Goal: Task Accomplishment & Management: Manage account settings

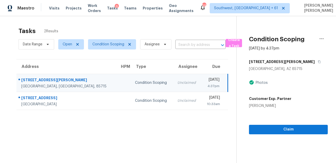
click at [122, 29] on div "Tasks 2 Results" at bounding box center [128, 30] width 218 height 13
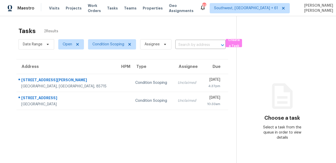
click at [184, 30] on div "Tasks 2 Results" at bounding box center [128, 30] width 218 height 13
click at [179, 22] on div "Tasks 2 Results Date Range Open Condition Scoping Assignee ​ Create a Task Addr…" at bounding box center [168, 97] width 336 height 163
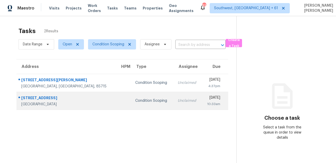
click at [174, 104] on td "Unclaimed" at bounding box center [188, 101] width 28 height 18
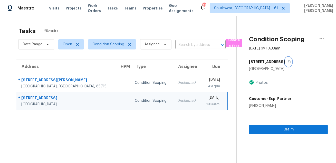
click at [288, 63] on icon "button" at bounding box center [289, 61] width 3 height 3
click at [178, 31] on div "Tasks 2 Results" at bounding box center [128, 30] width 218 height 13
click at [163, 33] on div "Tasks 2 Results" at bounding box center [128, 30] width 218 height 13
click at [173, 108] on td "Unclaimed" at bounding box center [187, 101] width 28 height 18
click at [285, 66] on button "button" at bounding box center [288, 61] width 7 height 9
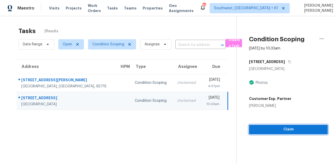
click at [279, 129] on span "Claim" at bounding box center [288, 130] width 71 height 6
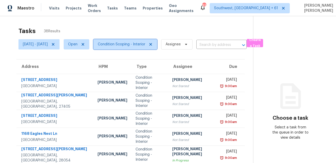
click at [142, 47] on span "Condition Scoping - Interior" at bounding box center [122, 44] width 48 height 5
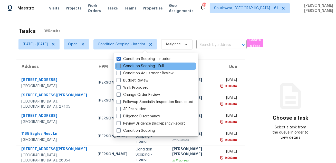
click at [142, 67] on label "Condition Scoping - Full" at bounding box center [140, 66] width 47 height 5
click at [120, 67] on input "Condition Scoping - Full" at bounding box center [118, 65] width 3 height 3
checkbox input "true"
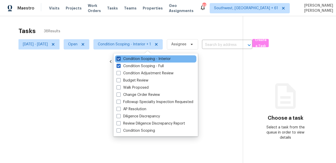
click at [146, 61] on label "Condition Scoping - Interior" at bounding box center [144, 59] width 54 height 5
click at [120, 60] on input "Condition Scoping - Interior" at bounding box center [118, 58] width 3 height 3
checkbox input "false"
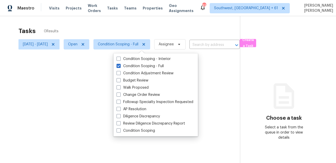
click at [152, 39] on div at bounding box center [168, 81] width 336 height 163
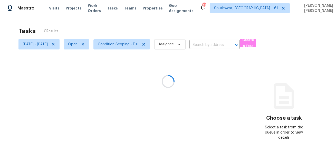
click at [163, 34] on div "Tasks 0 Results" at bounding box center [130, 30] width 222 height 13
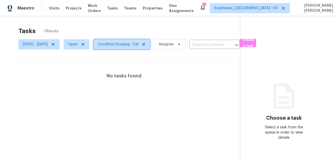
click at [137, 43] on span "Condition Scoping - Full" at bounding box center [118, 44] width 41 height 5
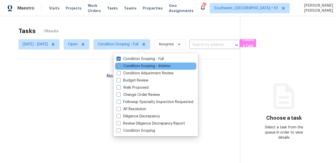
click at [127, 66] on label "Condition Scoping - Interior" at bounding box center [144, 66] width 54 height 5
click at [120, 66] on input "Condition Scoping - Interior" at bounding box center [118, 65] width 3 height 3
checkbox input "true"
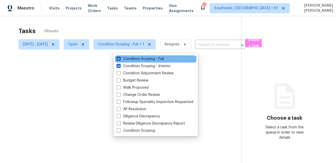
click at [132, 58] on label "Condition Scoping - Full" at bounding box center [140, 59] width 47 height 5
click at [120, 58] on input "Condition Scoping - Full" at bounding box center [118, 58] width 3 height 3
checkbox input "false"
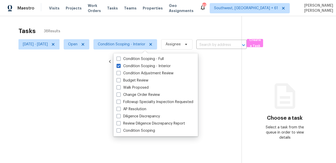
click at [147, 29] on div at bounding box center [168, 81] width 336 height 163
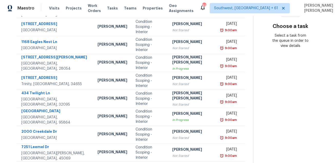
scroll to position [104, 0]
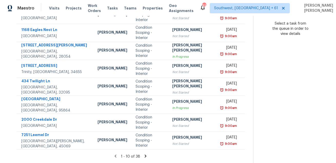
click at [145, 156] on icon at bounding box center [146, 156] width 2 height 3
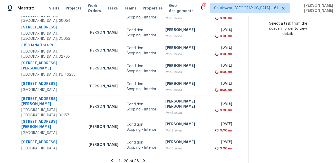
click at [143, 159] on icon at bounding box center [144, 161] width 5 height 5
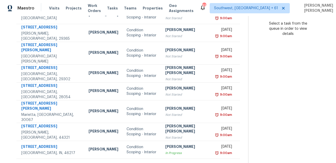
click at [144, 163] on icon at bounding box center [145, 165] width 2 height 3
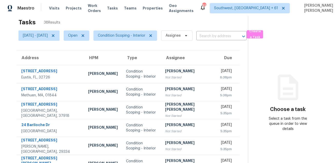
scroll to position [68, 0]
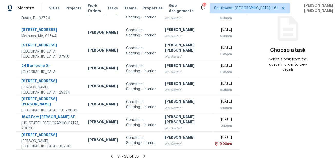
click at [143, 156] on icon at bounding box center [144, 156] width 5 height 5
click at [243, 105] on div "Address HPM Type Assignee Due 2850 Tremont Dr Eustis, FL, 32726 Caleb Hurst Con…" at bounding box center [128, 70] width 240 height 159
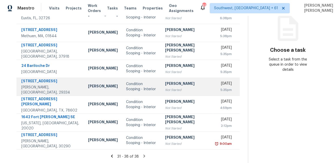
scroll to position [0, 0]
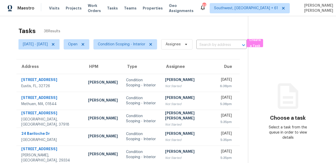
click at [168, 23] on div "Tasks 38 Results Wed, Aug 27 - Wed, Aug 27 Open Condition Scoping - Interior As…" at bounding box center [168, 124] width 336 height 216
click at [183, 26] on div "Tasks 38 Results" at bounding box center [134, 30] width 230 height 13
click at [172, 31] on div "Tasks 38 Results" at bounding box center [134, 30] width 230 height 13
click at [185, 29] on div "Tasks 38 Results" at bounding box center [134, 30] width 230 height 13
click at [204, 32] on div "Tasks 38 Results" at bounding box center [134, 30] width 230 height 13
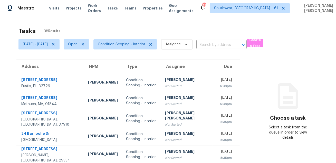
click at [232, 26] on div "Tasks 38 Results" at bounding box center [134, 30] width 230 height 13
click at [216, 22] on div "Tasks 38 Results Wed, Aug 27 - Wed, Aug 27 Open Condition Scoping - Interior As…" at bounding box center [168, 124] width 336 height 216
click at [94, 28] on div "Tasks 38 Results" at bounding box center [134, 30] width 230 height 13
click at [48, 46] on span "Wed, Aug 27 - Wed, Aug 27" at bounding box center [35, 44] width 25 height 5
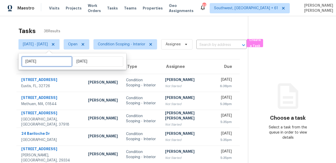
select select "7"
select select "2025"
select select "8"
select select "2025"
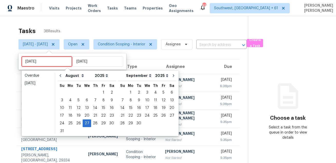
click at [57, 63] on input "Wed, Aug 27" at bounding box center [47, 62] width 51 height 10
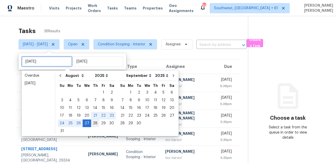
type input "Thu, Aug 28"
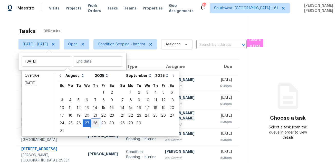
click at [95, 123] on div "28" at bounding box center [95, 123] width 8 height 7
type input "Thu, Aug 28"
type input "Wed, Aug 27"
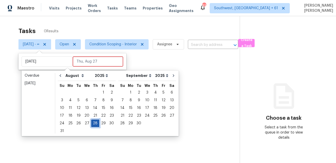
click at [95, 123] on div "28" at bounding box center [95, 123] width 8 height 7
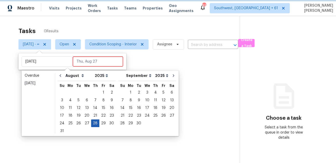
type input "Thu, Aug 28"
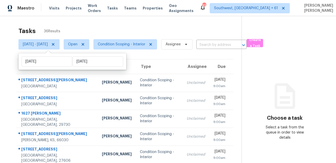
click at [123, 29] on div "Tasks 36 Results" at bounding box center [130, 30] width 223 height 13
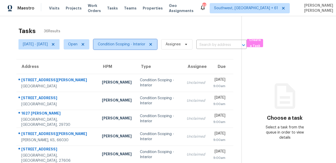
click at [133, 48] on span "Condition Scoping - Interior" at bounding box center [126, 44] width 64 height 10
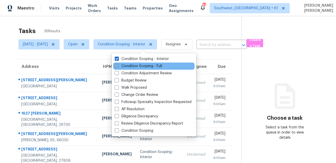
click at [131, 67] on label "Condition Scoping - Full" at bounding box center [138, 66] width 47 height 5
click at [118, 67] on input "Condition Scoping - Full" at bounding box center [116, 65] width 3 height 3
checkbox input "true"
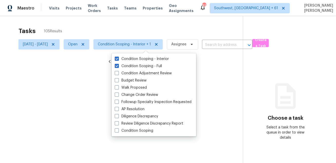
click at [147, 33] on div at bounding box center [168, 81] width 336 height 163
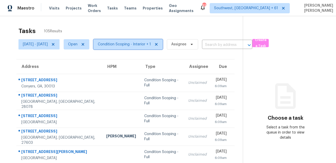
click at [140, 44] on span "Condition Scoping - Interior + 1" at bounding box center [124, 44] width 53 height 5
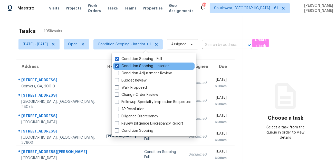
click at [135, 66] on label "Condition Scoping - Interior" at bounding box center [142, 66] width 54 height 5
click at [118, 66] on input "Condition Scoping - Interior" at bounding box center [116, 65] width 3 height 3
checkbox input "false"
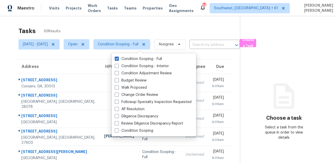
click at [145, 30] on div "Tasks 69 Results" at bounding box center [130, 30] width 222 height 13
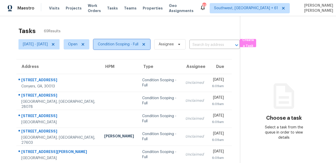
click at [139, 44] on span "Condition Scoping - Full" at bounding box center [118, 44] width 41 height 5
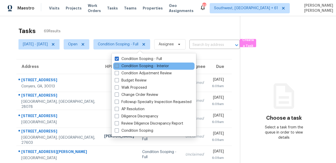
click at [133, 65] on label "Condition Scoping - Interior" at bounding box center [142, 66] width 54 height 5
click at [118, 65] on input "Condition Scoping - Interior" at bounding box center [116, 65] width 3 height 3
checkbox input "true"
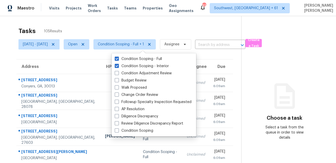
click at [140, 32] on div "Tasks 105 Results" at bounding box center [130, 30] width 223 height 13
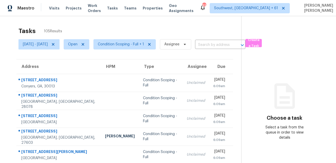
click at [17, 26] on section "Tasks 105 Results Thu, Aug 28 - Thu, Aug 28 Open Condition Scoping - Full + 1 A…" at bounding box center [124, 145] width 233 height 243
click at [156, 32] on div "Tasks 105 Results" at bounding box center [130, 30] width 223 height 13
click at [84, 47] on span "Open" at bounding box center [77, 44] width 26 height 10
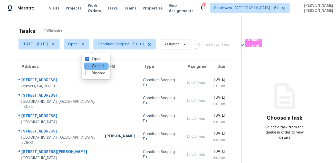
click at [97, 68] on label "Closed" at bounding box center [94, 66] width 19 height 5
click at [89, 67] on input "Closed" at bounding box center [86, 65] width 3 height 3
checkbox input "true"
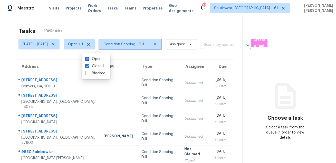
click at [142, 41] on span "Condition Scoping - Full + 1" at bounding box center [130, 44] width 62 height 10
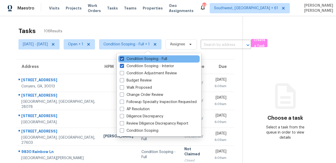
click at [139, 61] on label "Condition Scoping - Full" at bounding box center [143, 59] width 47 height 5
click at [123, 60] on input "Condition Scoping - Full" at bounding box center [121, 58] width 3 height 3
checkbox input "false"
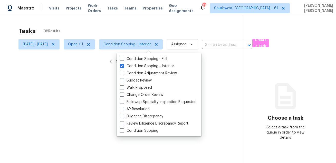
click at [147, 30] on div "Tasks 38 Results" at bounding box center [131, 30] width 225 height 13
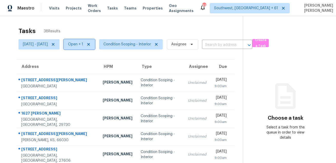
click at [83, 43] on span "Open + 1" at bounding box center [75, 44] width 15 height 5
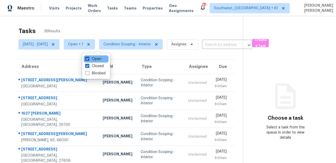
click at [94, 58] on label "Open" at bounding box center [93, 59] width 16 height 5
click at [89, 58] on input "Open" at bounding box center [86, 58] width 3 height 3
checkbox input "false"
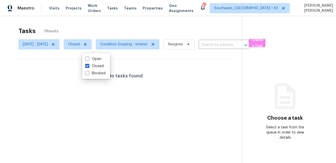
click at [118, 33] on div "Tasks 0 Results" at bounding box center [131, 30] width 224 height 13
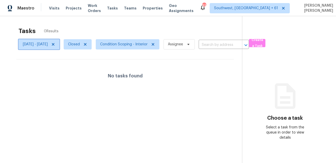
click at [54, 44] on icon at bounding box center [53, 44] width 3 height 3
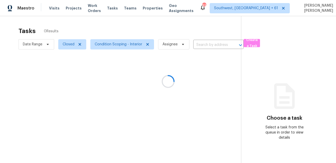
click at [109, 27] on div at bounding box center [168, 81] width 336 height 163
click at [41, 43] on div at bounding box center [168, 81] width 336 height 163
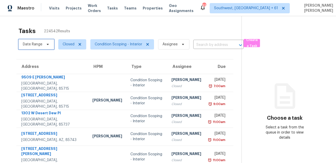
click at [42, 47] on span "Date Range" at bounding box center [33, 44] width 20 height 5
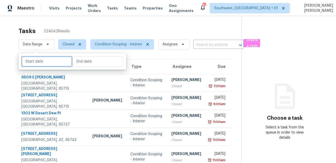
select select "7"
select select "2025"
select select "8"
select select "2025"
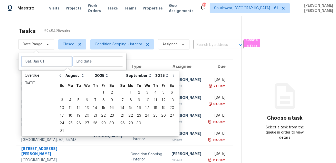
click at [48, 63] on input "text" at bounding box center [47, 62] width 51 height 10
click at [87, 123] on div "27" at bounding box center [87, 123] width 8 height 7
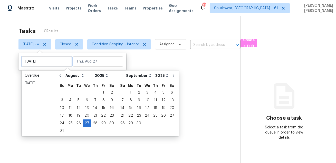
type input "Thu, Aug 21"
type input "Wed, Aug 27"
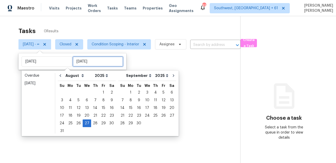
type input "Wed, Aug 27"
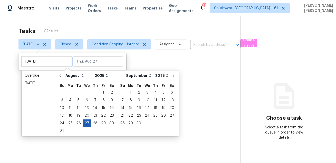
type input "Sat, Aug 02"
type input "Wed, Aug 27"
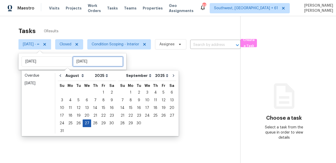
type input "Wed, Aug 27"
click at [86, 124] on div "27" at bounding box center [87, 123] width 8 height 7
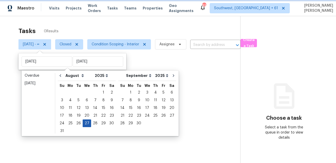
type input "Wed, Aug 27"
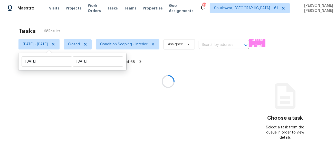
click at [152, 20] on div at bounding box center [168, 81] width 336 height 163
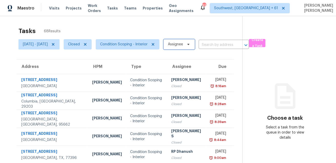
click at [183, 44] on span "Assignee" at bounding box center [175, 44] width 15 height 5
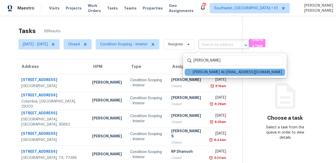
type input "moshin"
click at [190, 72] on span at bounding box center [188, 72] width 4 height 4
click at [190, 72] on input "Mohammed Moshin Ali mohammed.moshinali@opendoor.com" at bounding box center [187, 71] width 3 height 3
checkbox input "true"
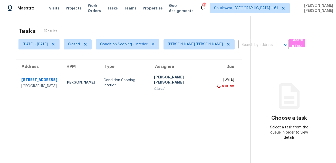
click at [193, 19] on div "Tasks 1 Results Wed, Aug 27 - Wed, Aug 27 Closed Condition Scoping - Interior M…" at bounding box center [168, 97] width 336 height 163
click at [180, 26] on div "Tasks 1 Results" at bounding box center [135, 30] width 232 height 13
click at [231, 42] on span "[PERSON_NAME] [PERSON_NAME]" at bounding box center [199, 44] width 71 height 10
click at [217, 34] on div "Tasks 1 Results" at bounding box center [135, 30] width 232 height 13
click at [231, 43] on icon at bounding box center [228, 44] width 4 height 4
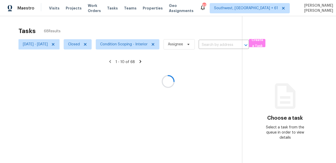
click at [212, 30] on div at bounding box center [168, 81] width 336 height 163
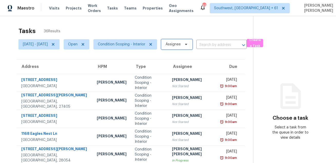
click at [181, 43] on span "Assignee" at bounding box center [173, 44] width 15 height 5
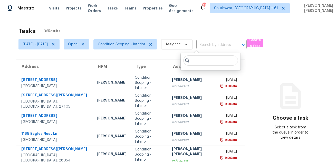
click at [149, 29] on div "Tasks 36 Results" at bounding box center [136, 30] width 235 height 13
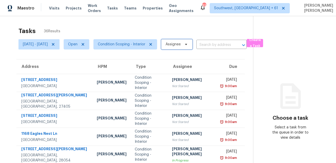
click at [193, 45] on span "Assignee" at bounding box center [176, 44] width 31 height 10
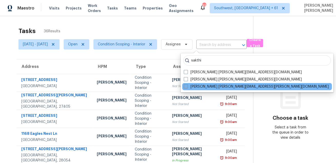
type input "sakthi"
click at [192, 87] on label "Sakthivel Chandran sakthivel.chandran@opendoor.com" at bounding box center [256, 86] width 145 height 5
click at [187, 87] on input "Sakthivel Chandran sakthivel.chandran@opendoor.com" at bounding box center [185, 85] width 3 height 3
checkbox input "true"
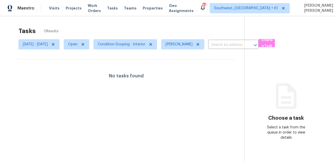
click at [216, 31] on div "Tasks 0 Results" at bounding box center [132, 30] width 226 height 13
click at [145, 42] on span "Condition Scoping - Interior" at bounding box center [122, 44] width 48 height 5
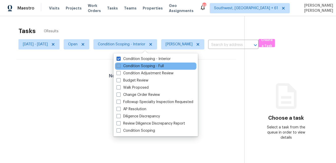
click at [139, 66] on label "Condition Scoping - Full" at bounding box center [140, 66] width 47 height 5
click at [120, 66] on input "Condition Scoping - Full" at bounding box center [118, 65] width 3 height 3
checkbox input "true"
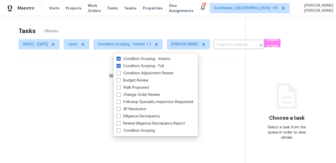
click at [161, 31] on div "Tasks 0 Results" at bounding box center [132, 30] width 227 height 13
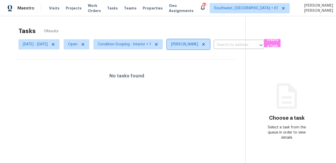
click at [206, 46] on icon at bounding box center [204, 44] width 4 height 4
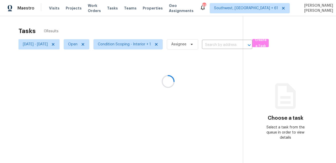
click at [229, 34] on div at bounding box center [168, 81] width 336 height 163
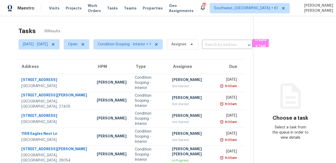
click at [206, 26] on div "Tasks 36 Results" at bounding box center [136, 30] width 235 height 13
click at [158, 25] on div "Tasks 36 Results" at bounding box center [136, 30] width 235 height 13
click at [172, 27] on div "Tasks 36 Results" at bounding box center [136, 30] width 235 height 13
click at [219, 29] on div "Tasks 36 Results" at bounding box center [136, 30] width 235 height 13
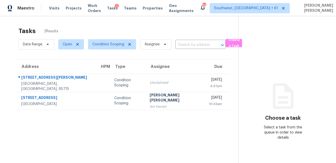
click at [186, 26] on div "Tasks 2 Results" at bounding box center [129, 30] width 220 height 13
